Goal: Understand process/instructions

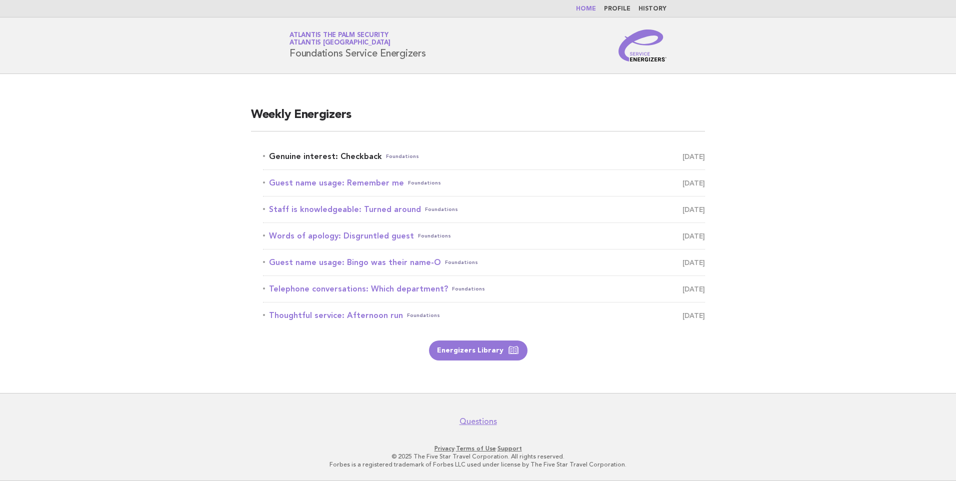
click at [360, 155] on link "Genuine interest: Checkback Foundations [DATE]" at bounding box center [484, 157] width 442 height 14
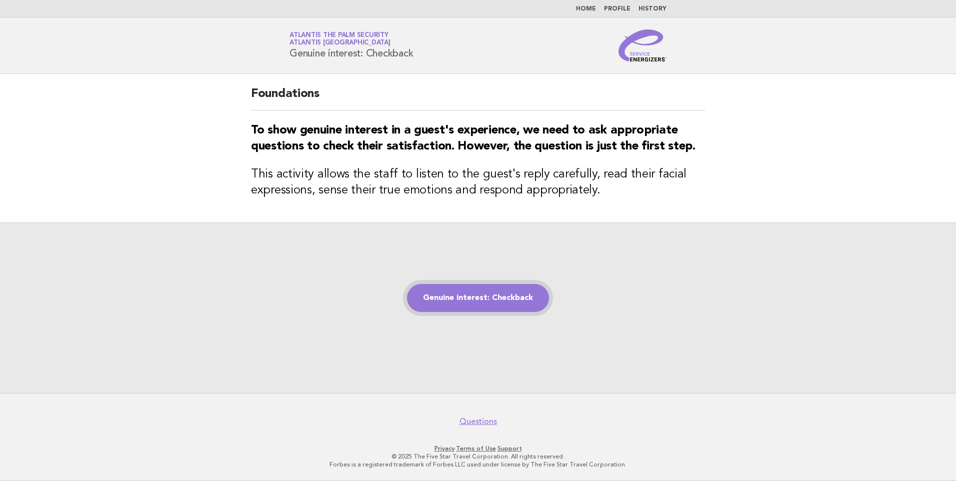
click at [464, 300] on link "Genuine interest: Checkback" at bounding box center [478, 298] width 142 height 28
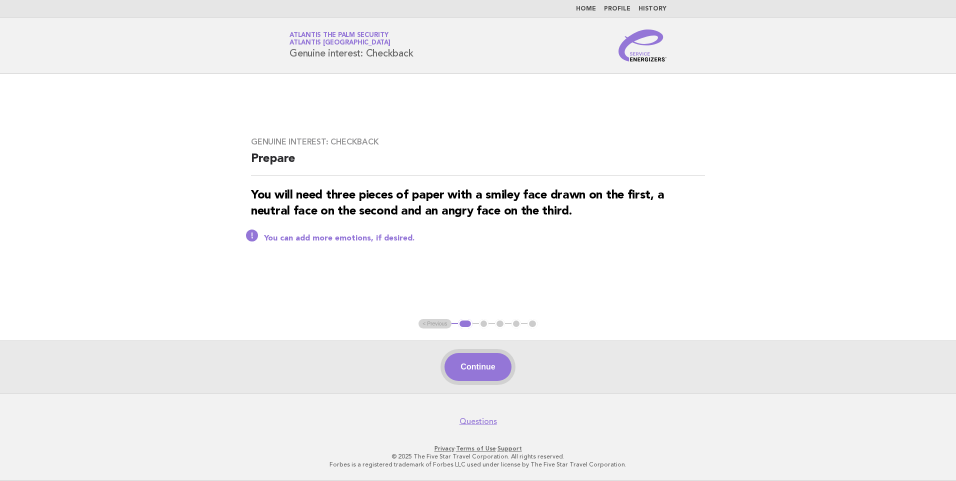
click at [471, 362] on button "Continue" at bounding box center [478, 367] width 67 height 28
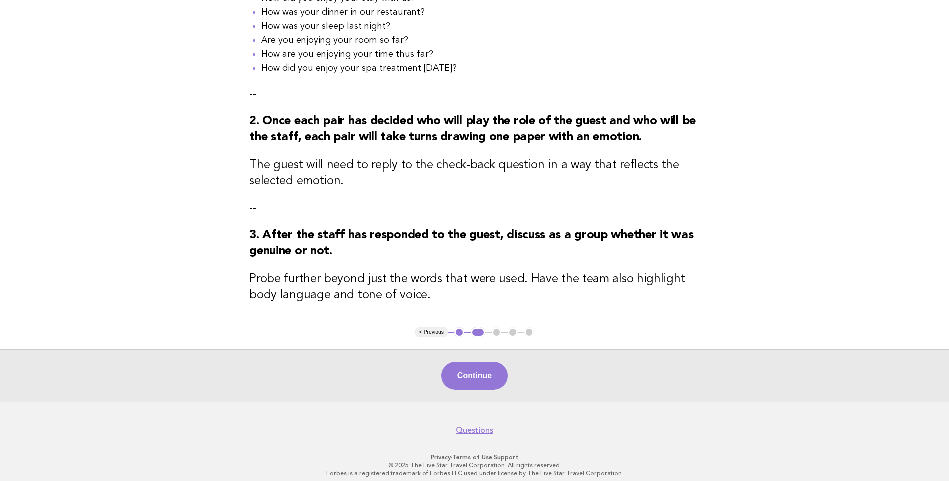
scroll to position [232, 0]
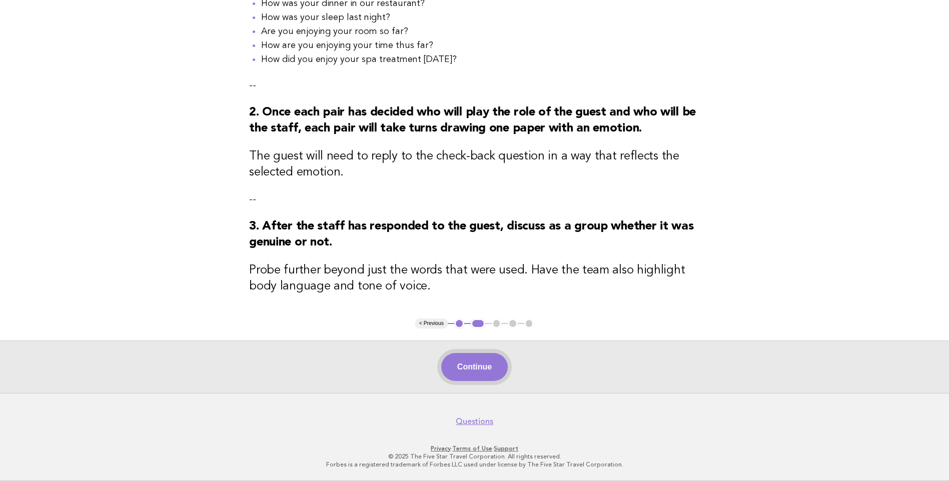
click at [486, 371] on button "Continue" at bounding box center [474, 367] width 67 height 28
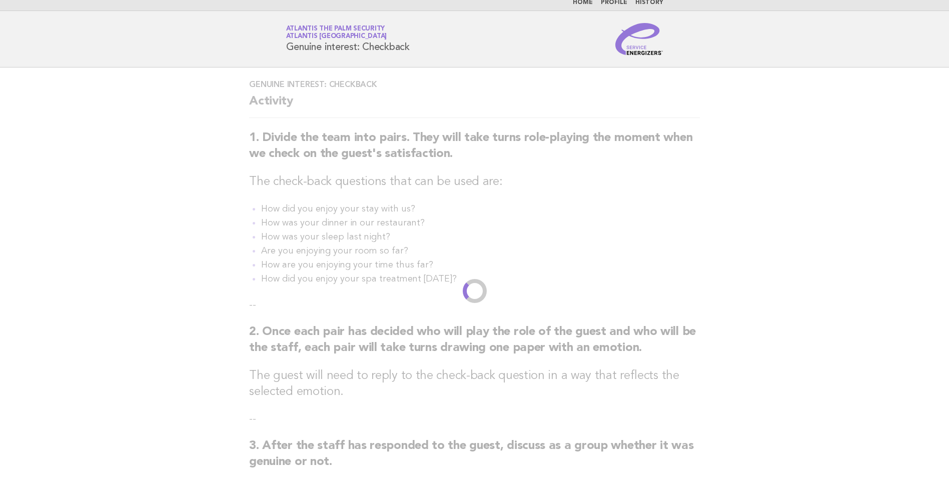
scroll to position [0, 0]
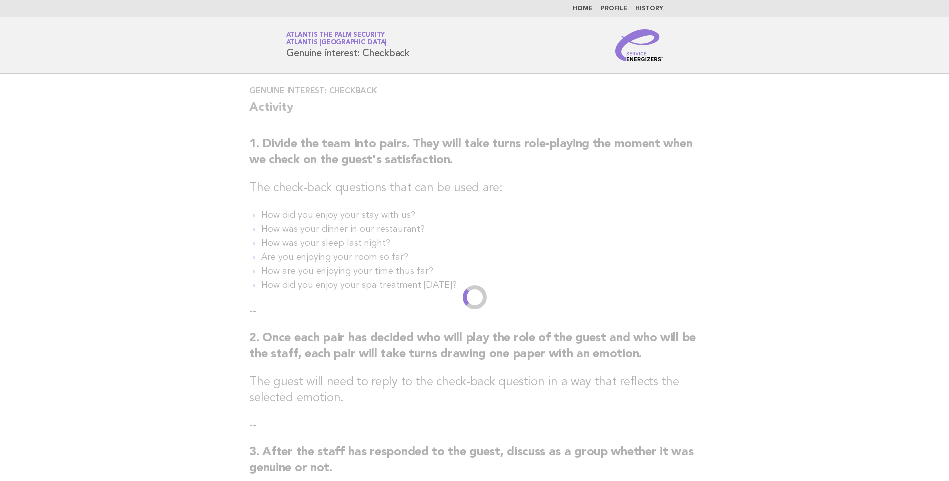
click at [486, 371] on div "Genuine interest: Checkback Activity 1. Divide the team into pairs. They will t…" at bounding box center [474, 309] width 475 height 471
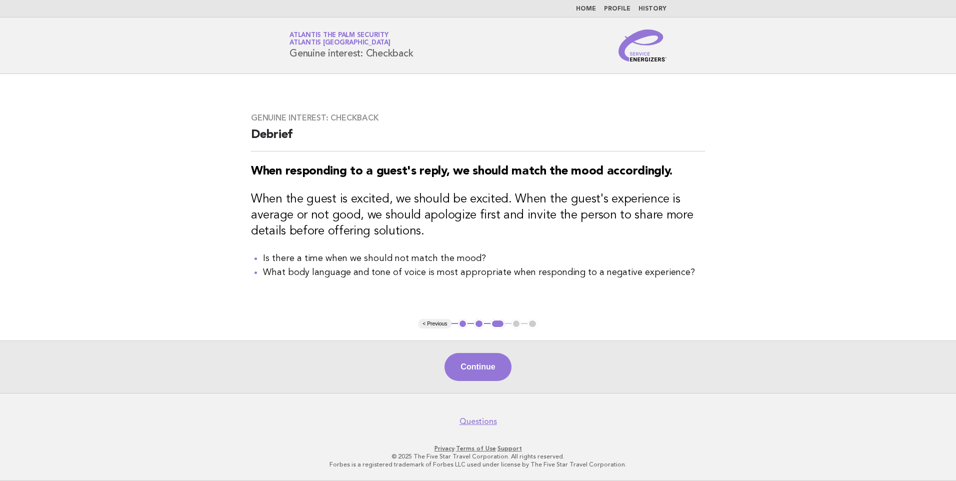
click at [463, 325] on button "1" at bounding box center [463, 324] width 10 height 10
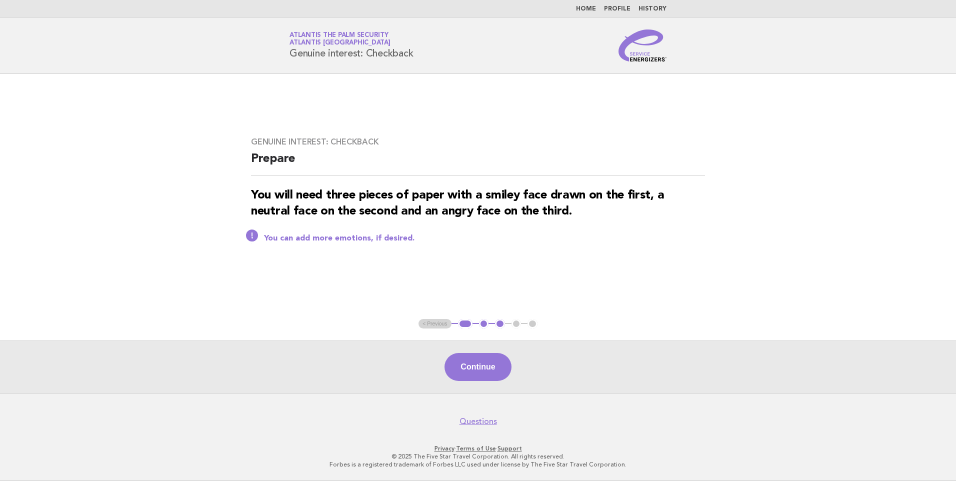
click at [500, 321] on button "3" at bounding box center [500, 324] width 10 height 10
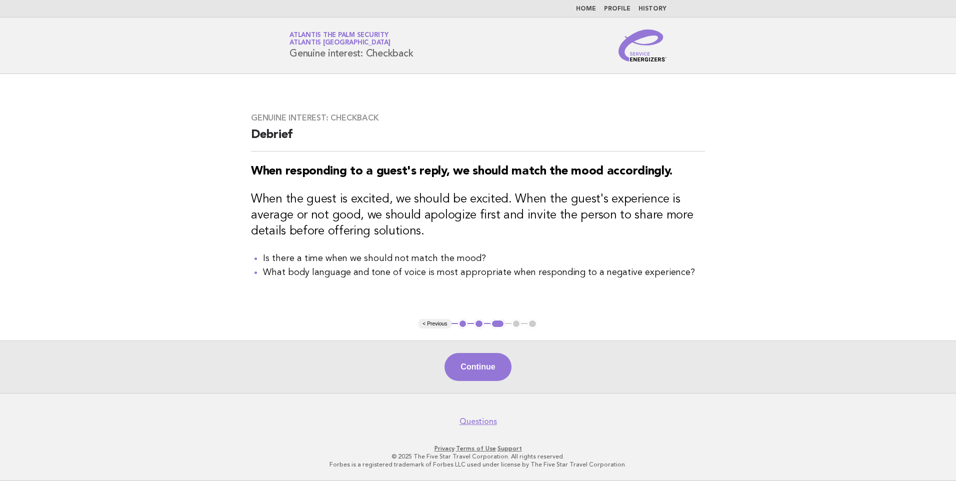
click at [517, 325] on ul "< Previous 1 2 3 4 5" at bounding box center [478, 324] width 119 height 10
click at [481, 324] on button "2" at bounding box center [479, 324] width 10 height 10
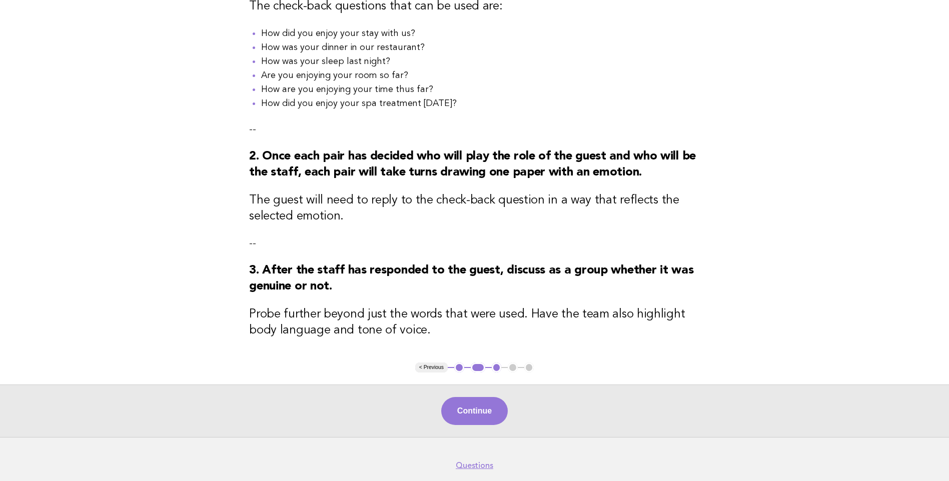
scroll to position [200, 0]
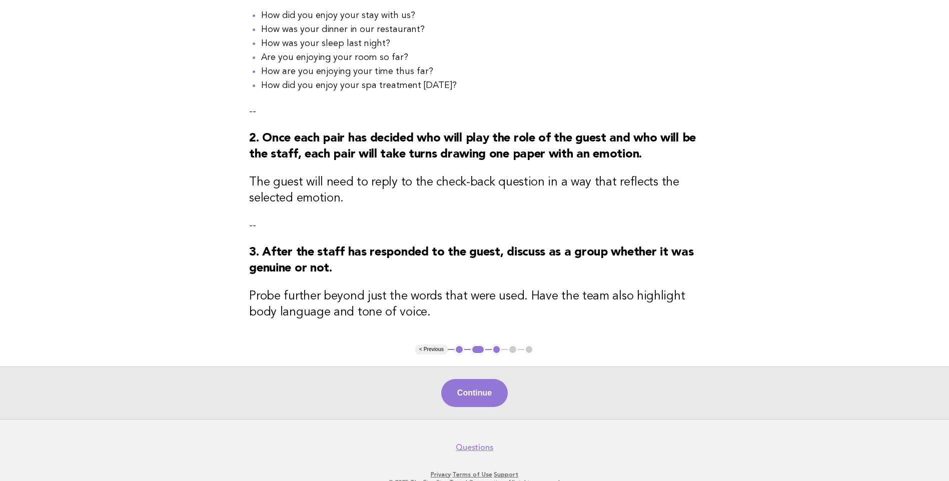
click at [511, 355] on ul "< Previous 1 2 3 4 5" at bounding box center [474, 350] width 119 height 10
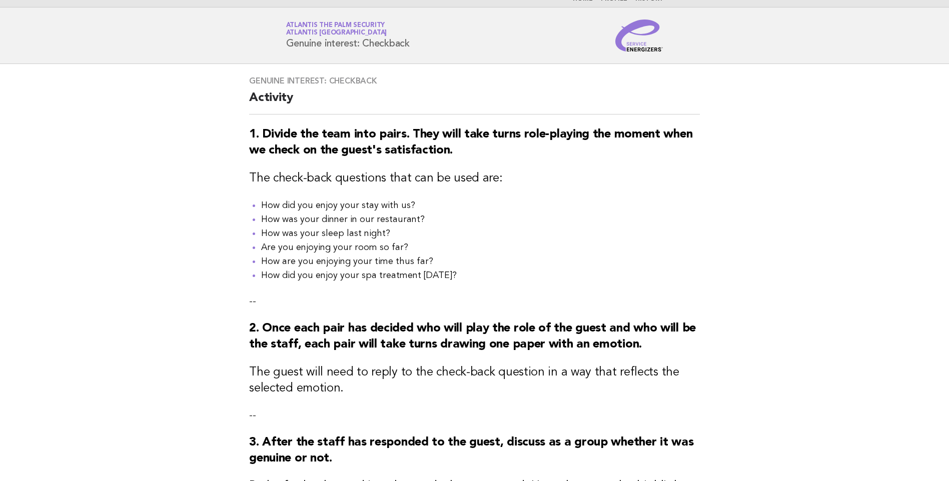
scroll to position [0, 0]
